Goal: Task Accomplishment & Management: Manage account settings

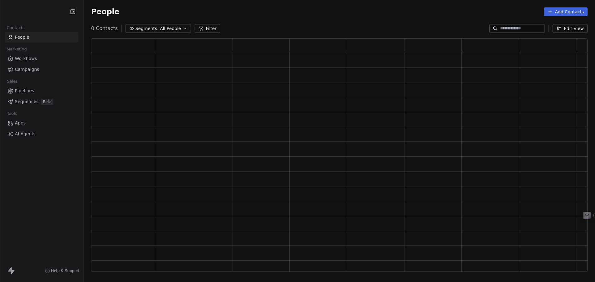
click at [35, 58] on span "Workflows" at bounding box center [26, 58] width 22 height 7
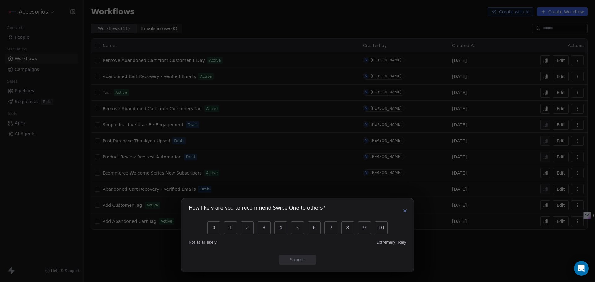
click at [405, 211] on icon "button" at bounding box center [405, 211] width 2 height 2
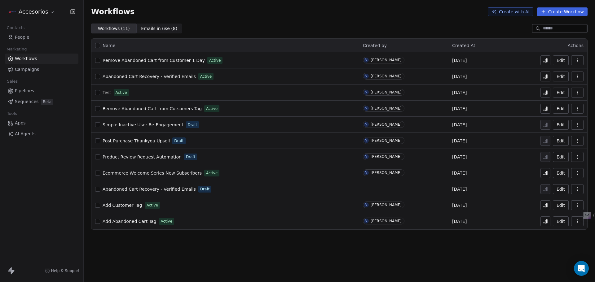
click at [545, 78] on icon at bounding box center [544, 77] width 1 height 1
click at [545, 77] on icon at bounding box center [545, 77] width 1 height 2
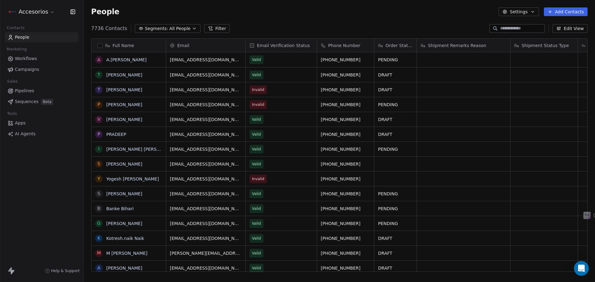
click at [29, 131] on span "AI Agents" at bounding box center [25, 134] width 21 height 7
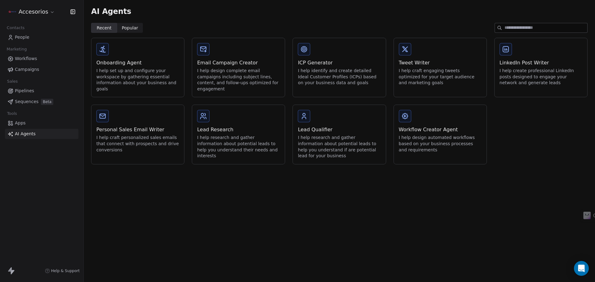
click at [33, 37] on link "People" at bounding box center [41, 37] width 73 height 10
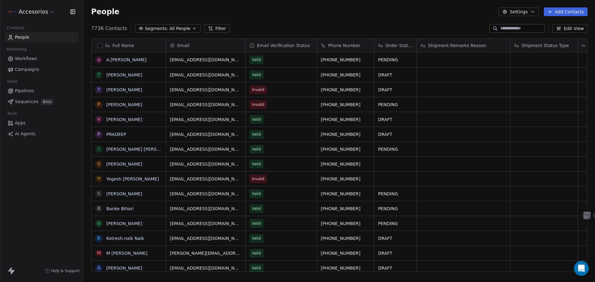
drag, startPoint x: 528, startPoint y: 10, endPoint x: 520, endPoint y: 16, distance: 10.7
click at [528, 10] on button "Settings" at bounding box center [519, 11] width 40 height 9
click at [29, 15] on html "Accesorios Contacts People Marketing Workflows Campaigns Sales Pipelines Sequen…" at bounding box center [297, 141] width 595 height 282
click at [30, 13] on html "Accesorios Contacts People Marketing Workflows Campaigns Sales Pipelines Sequen…" at bounding box center [297, 141] width 595 height 282
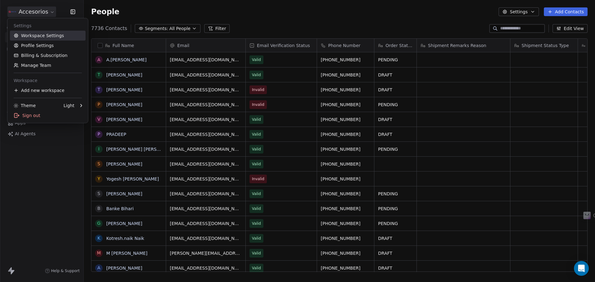
click at [35, 40] on link "Workspace Settings" at bounding box center [48, 36] width 76 height 10
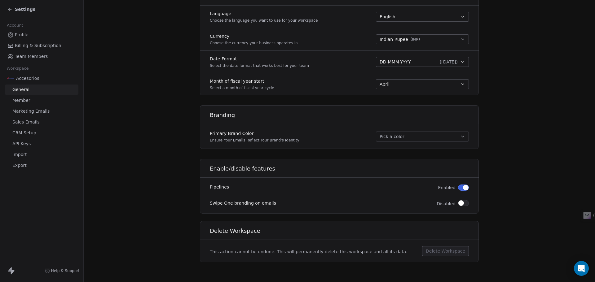
click at [30, 100] on link "Member" at bounding box center [41, 100] width 73 height 10
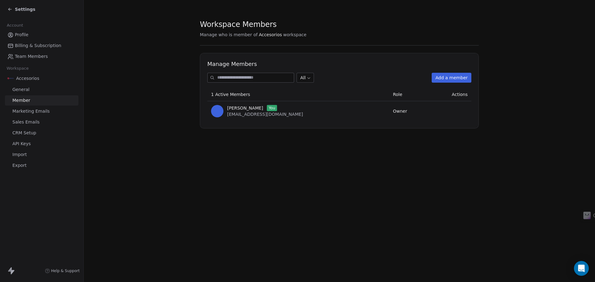
click at [37, 112] on span "Marketing Emails" at bounding box center [30, 111] width 37 height 7
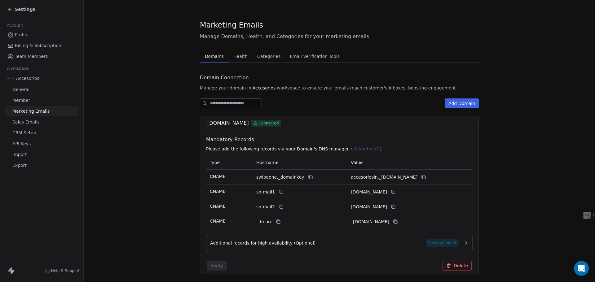
click at [231, 57] on span "Health" at bounding box center [240, 56] width 19 height 9
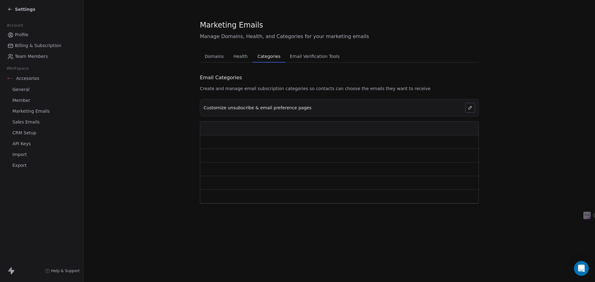
click at [258, 55] on span "Categories" at bounding box center [269, 56] width 28 height 9
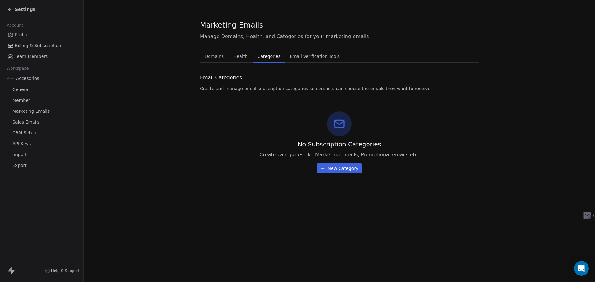
click at [299, 58] on span "Email Verification Tools" at bounding box center [314, 56] width 55 height 9
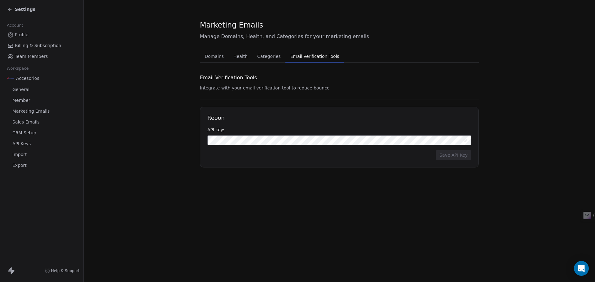
click at [244, 58] on span "Health" at bounding box center [240, 56] width 19 height 9
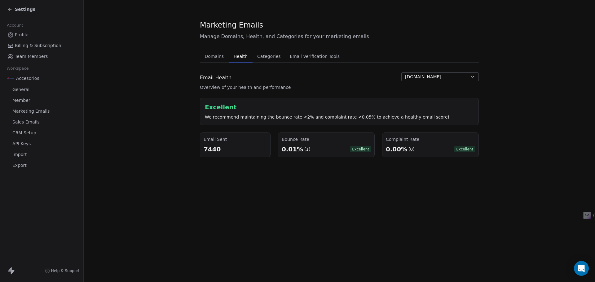
click at [288, 53] on span "Email Verification Tools" at bounding box center [314, 56] width 55 height 9
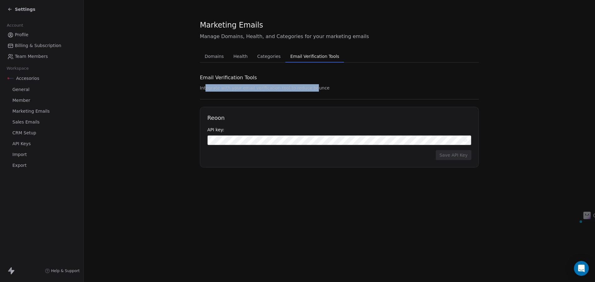
drag, startPoint x: 205, startPoint y: 86, endPoint x: 308, endPoint y: 85, distance: 103.5
click at [308, 86] on span "Integrate with your email verification tool to reduce bounce" at bounding box center [265, 88] width 130 height 5
click at [36, 120] on span "Sales Emails" at bounding box center [25, 122] width 27 height 7
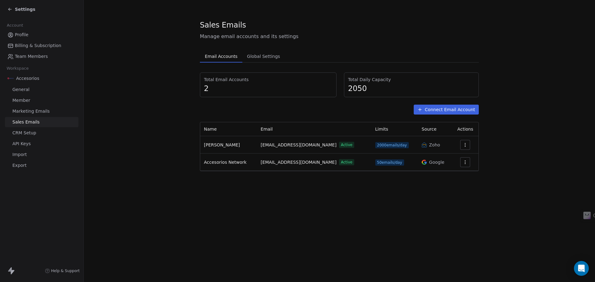
click at [37, 127] on div "Accesorios General Member Marketing Emails Sales Emails CRM Setup API Keys Impo…" at bounding box center [41, 122] width 73 height 98
click at [37, 131] on link "CRM Setup" at bounding box center [41, 133] width 73 height 10
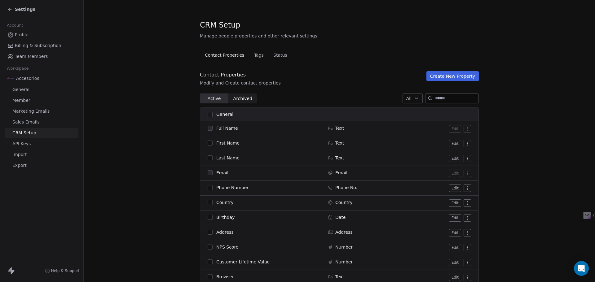
click at [37, 143] on link "API Keys" at bounding box center [41, 144] width 73 height 10
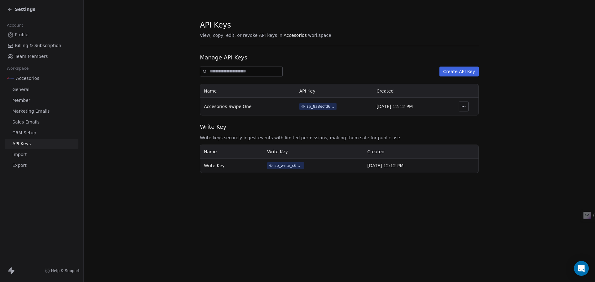
click at [37, 156] on link "Import" at bounding box center [41, 155] width 73 height 10
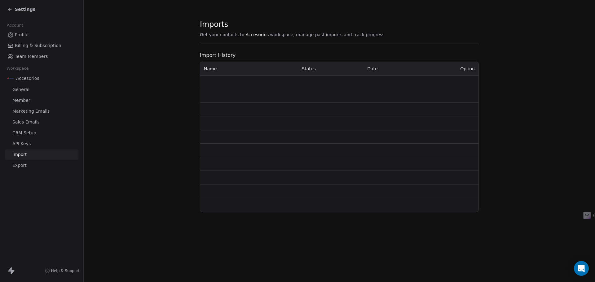
click at [33, 165] on link "Export" at bounding box center [41, 166] width 73 height 10
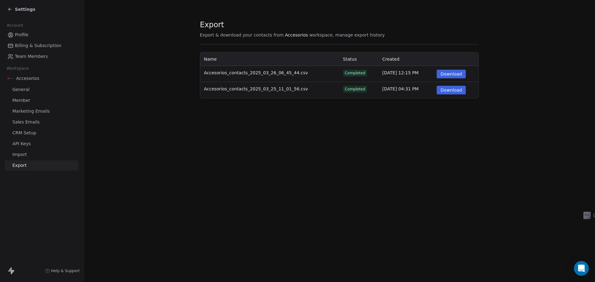
click at [34, 49] on link "Billing & Subscription" at bounding box center [41, 46] width 73 height 10
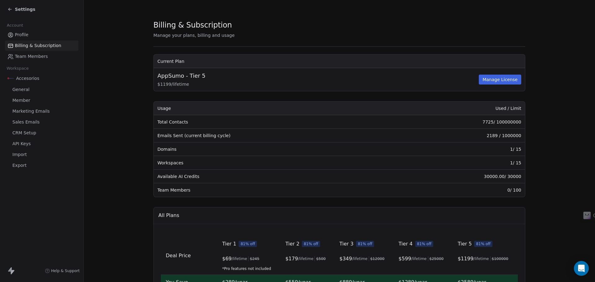
click at [518, 121] on td "7725 / 100000000" at bounding box center [457, 122] width 135 height 14
drag, startPoint x: 519, startPoint y: 121, endPoint x: 496, endPoint y: 121, distance: 23.6
click at [496, 121] on td "7725 / 100000000" at bounding box center [457, 122] width 135 height 14
click at [518, 121] on td "7725 / 100000000" at bounding box center [457, 122] width 135 height 14
drag, startPoint x: 519, startPoint y: 122, endPoint x: 498, endPoint y: 123, distance: 21.1
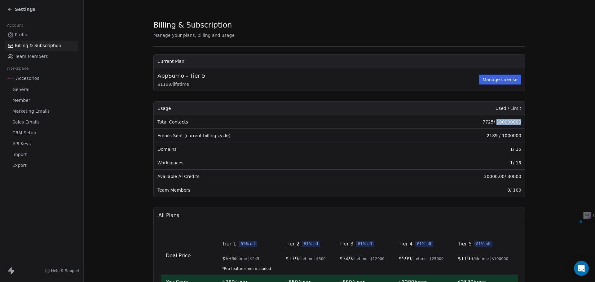
click at [498, 123] on td "7725 / 100000000" at bounding box center [457, 122] width 135 height 14
click at [501, 115] on th "Used / Limit" at bounding box center [457, 109] width 135 height 14
click at [24, 34] on span "Profile" at bounding box center [22, 35] width 14 height 7
